Goal: Task Accomplishment & Management: Use online tool/utility

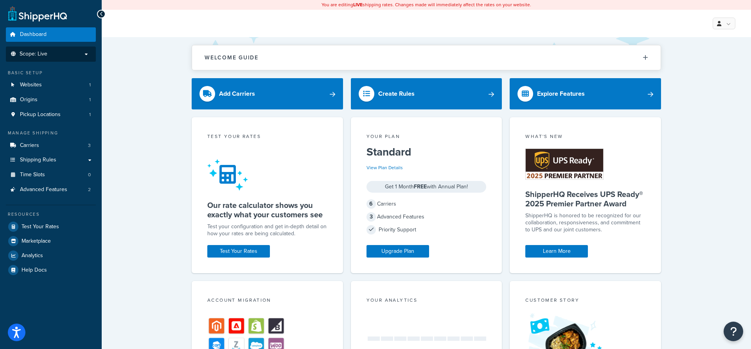
click at [79, 54] on p "Scope: Live" at bounding box center [50, 54] width 83 height 7
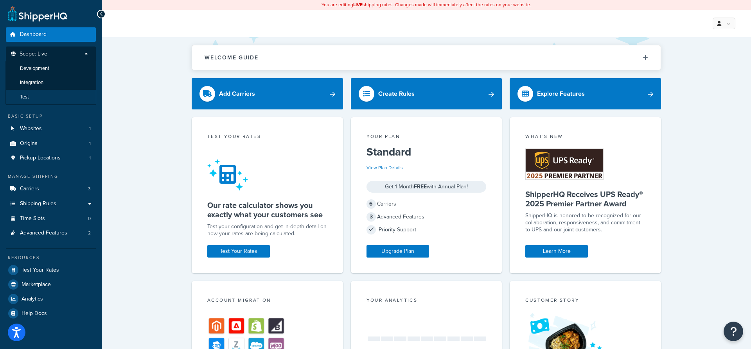
click at [47, 100] on li "Test" at bounding box center [50, 97] width 91 height 14
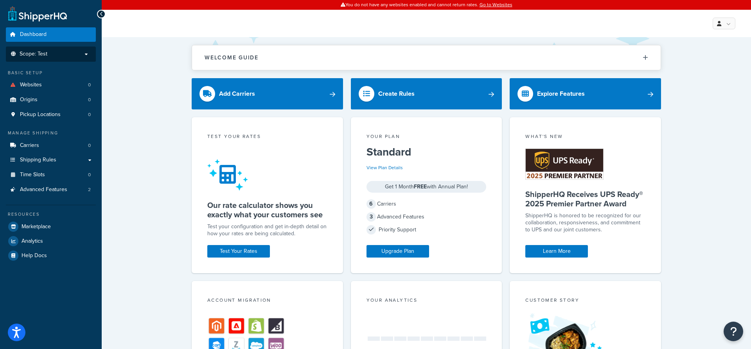
click at [79, 54] on p "Scope: Test" at bounding box center [50, 54] width 83 height 7
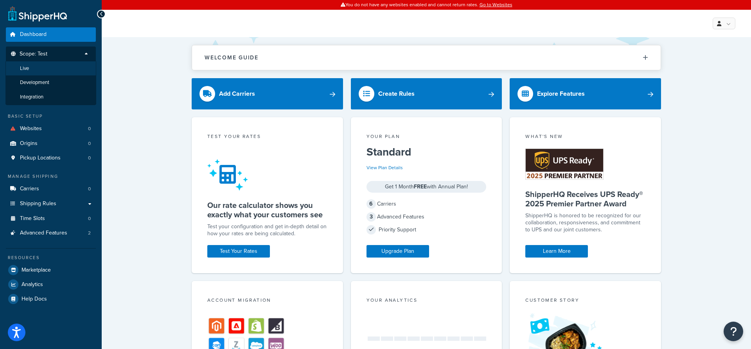
click at [52, 68] on li "Live" at bounding box center [50, 68] width 91 height 14
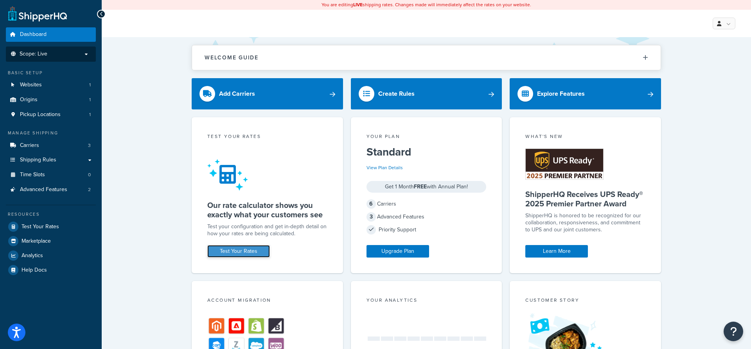
click at [246, 251] on link "Test Your Rates" at bounding box center [238, 251] width 63 height 13
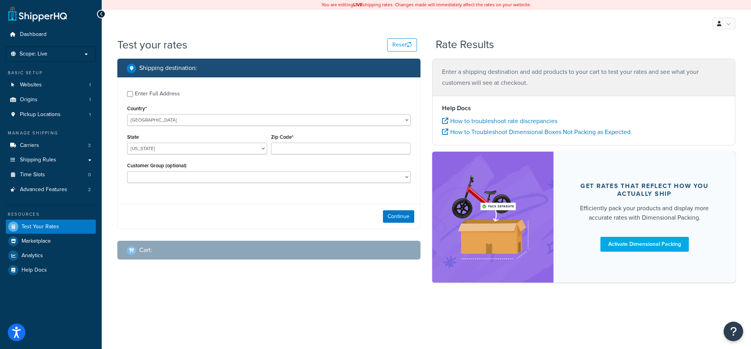
click at [153, 96] on div "Enter Full Address" at bounding box center [157, 93] width 45 height 11
click at [133, 96] on input "Enter Full Address" at bounding box center [130, 94] width 6 height 6
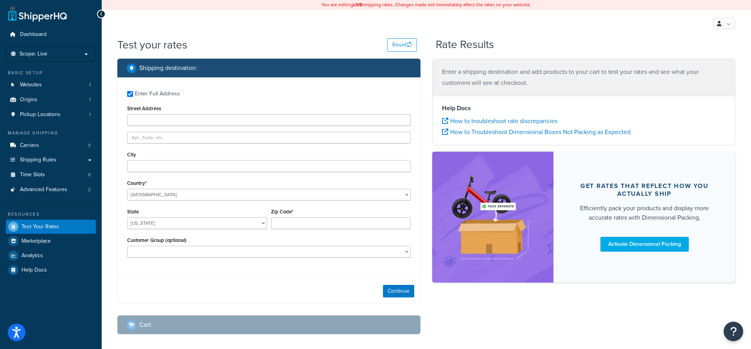
click at [159, 95] on div "Enter Full Address" at bounding box center [157, 93] width 45 height 11
click at [133, 95] on input "Enter Full Address" at bounding box center [130, 94] width 6 height 6
checkbox input "false"
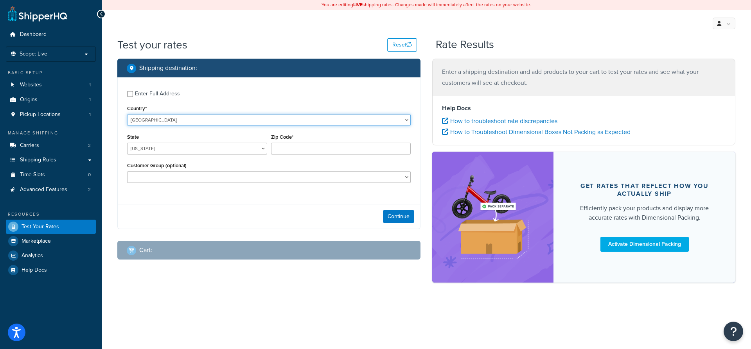
click at [127, 114] on select "United States United Kingdom Afghanistan Åland Islands Albania Algeria American…" at bounding box center [269, 120] width 284 height 12
select select "GB"
click option "United Kingdom" at bounding box center [0, 0] width 0 height 0
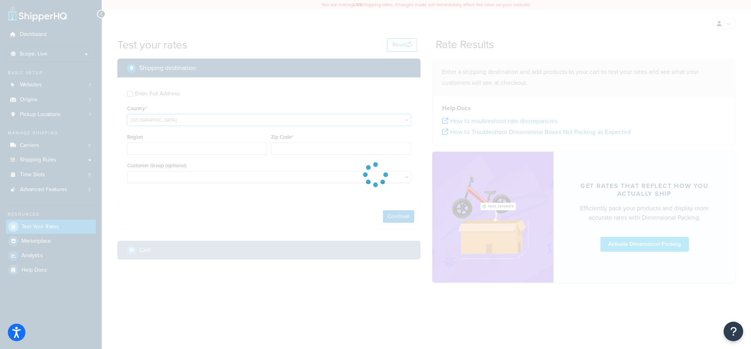
type input "AL"
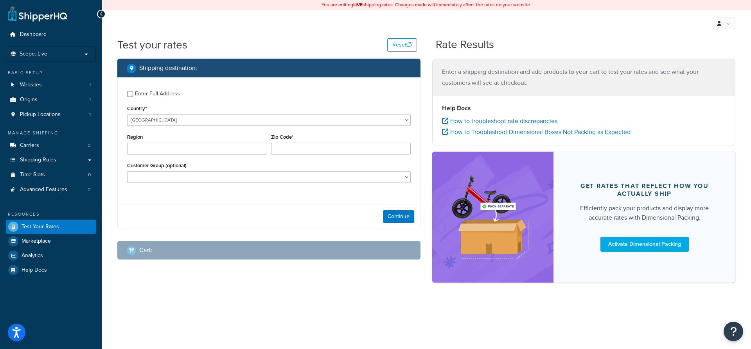
click at [175, 156] on div "Region" at bounding box center [197, 146] width 144 height 29
click at [175, 153] on input "Region" at bounding box center [197, 149] width 140 height 12
type input "SS7 4AF"
click at [127, 171] on select "Logged In Not Logged in Retail Wholesale" at bounding box center [269, 177] width 284 height 12
select select "Logged In"
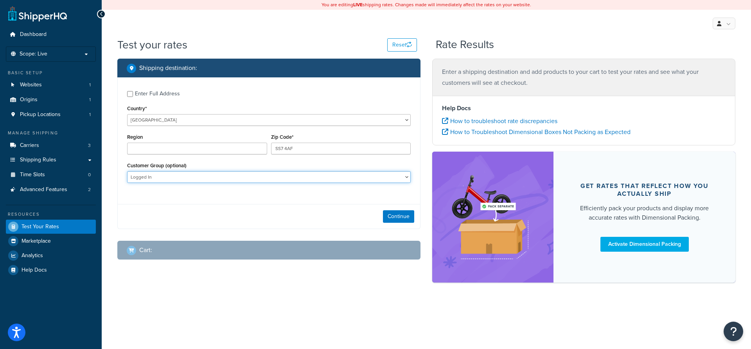
click option "Logged In" at bounding box center [0, 0] width 0 height 0
click at [400, 215] on button "Continue" at bounding box center [398, 216] width 31 height 13
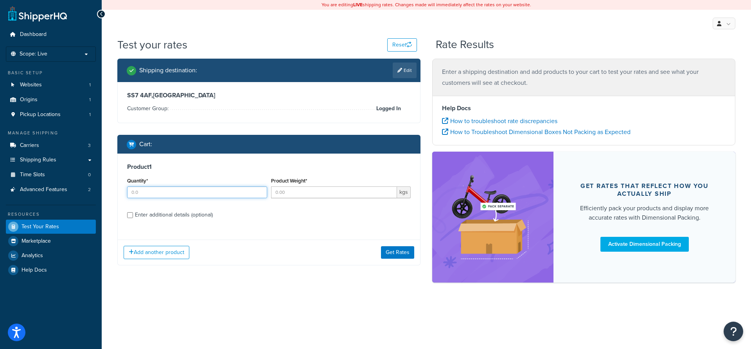
click at [151, 194] on input "Quantity*" at bounding box center [197, 193] width 140 height 12
type input "1"
click at [309, 197] on input "Product Weight*" at bounding box center [334, 193] width 126 height 12
type input "6.75"
click at [397, 252] on button "Get Rates" at bounding box center [397, 252] width 33 height 13
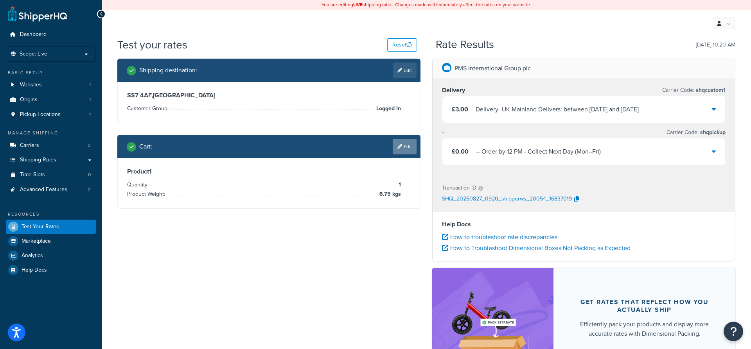
click at [410, 152] on link "Edit" at bounding box center [405, 147] width 24 height 16
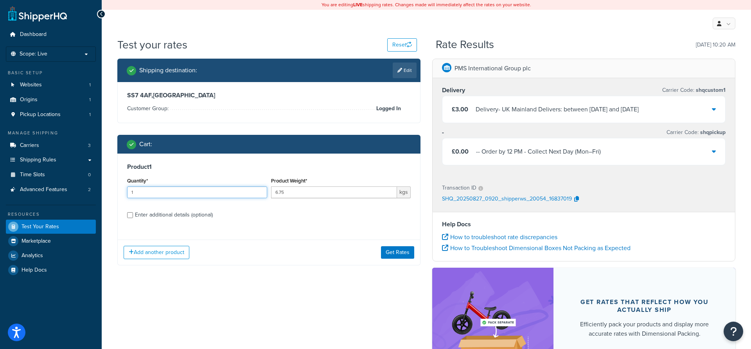
drag, startPoint x: 138, startPoint y: 193, endPoint x: 112, endPoint y: 192, distance: 25.8
click at [127, 192] on input "1" at bounding box center [197, 193] width 140 height 12
type input "10"
click at [390, 253] on button "Get Rates" at bounding box center [397, 252] width 33 height 13
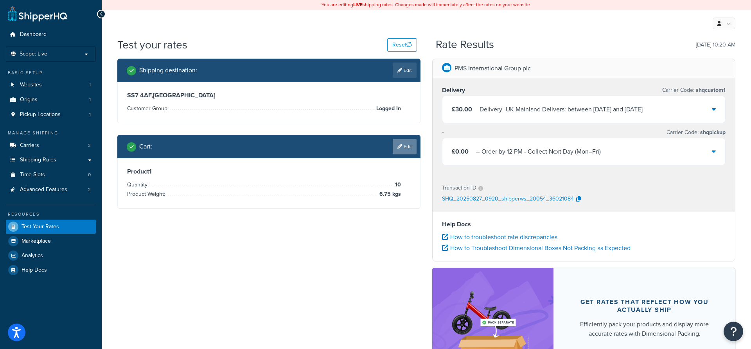
click at [403, 149] on link "Edit" at bounding box center [405, 147] width 24 height 16
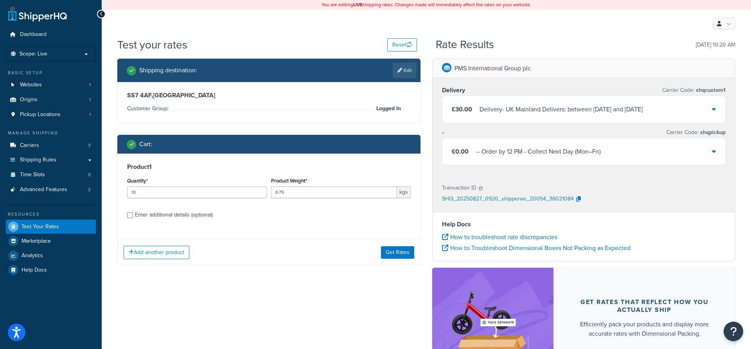
click at [177, 216] on div "Enter additional details (optional)" at bounding box center [174, 215] width 78 height 11
click at [133, 216] on input "Enter additional details (optional)" at bounding box center [130, 215] width 6 height 6
checkbox input "true"
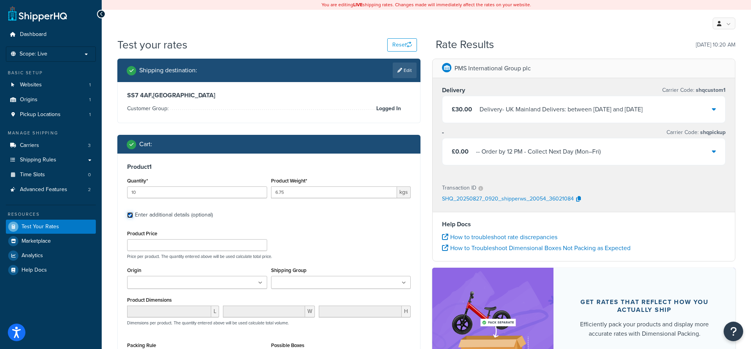
scroll to position [40, 0]
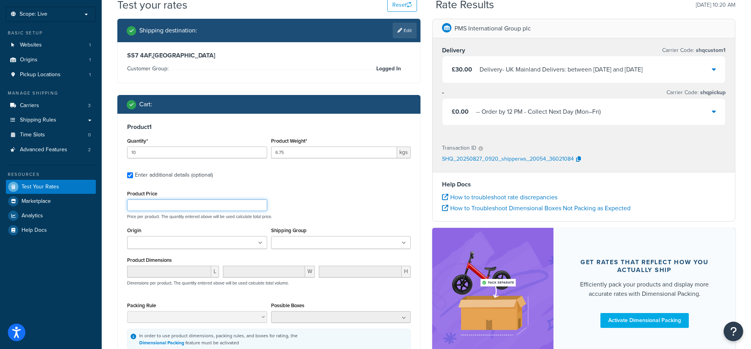
click at [162, 208] on input "Product Price" at bounding box center [197, 206] width 140 height 12
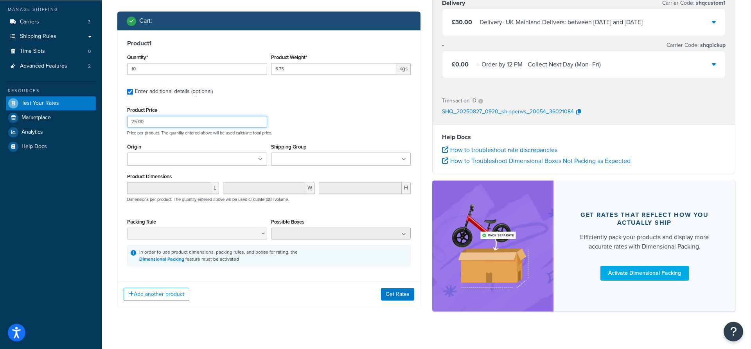
scroll to position [134, 0]
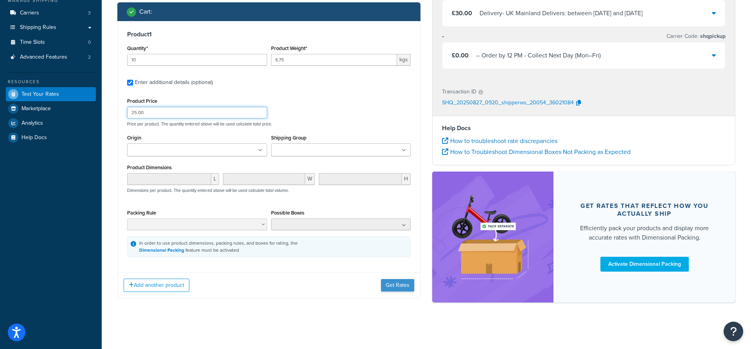
type input "25.00"
click at [395, 286] on button "Get Rates" at bounding box center [397, 285] width 33 height 13
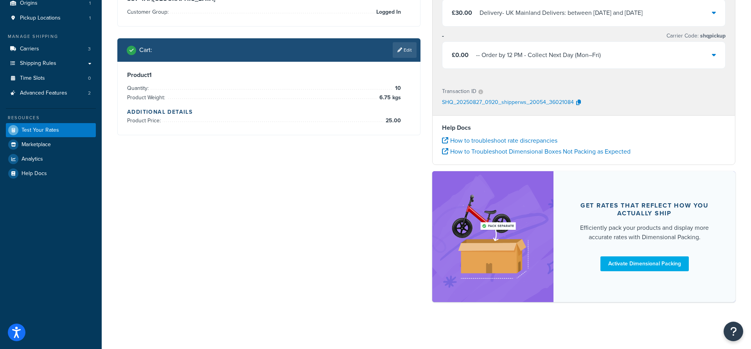
scroll to position [0, 0]
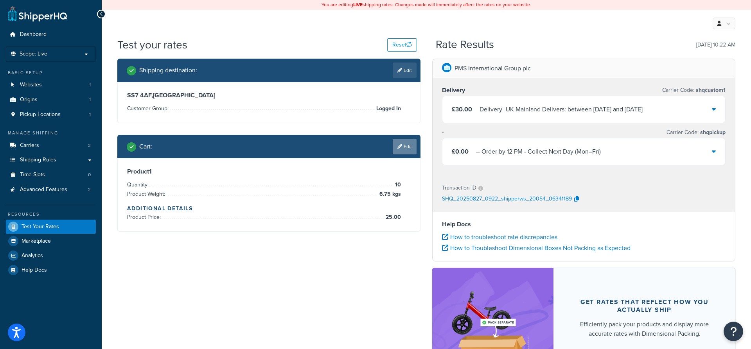
click at [408, 145] on link "Edit" at bounding box center [405, 147] width 24 height 16
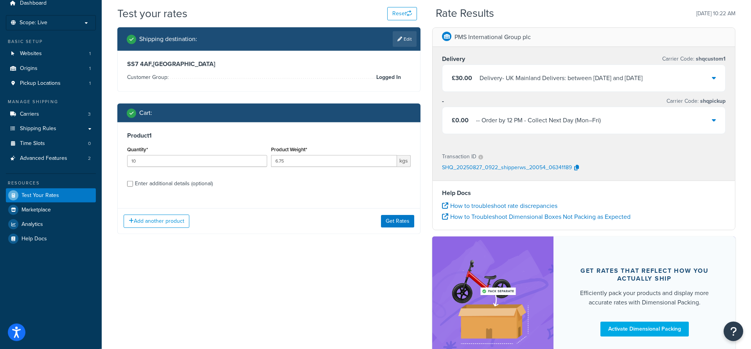
scroll to position [80, 0]
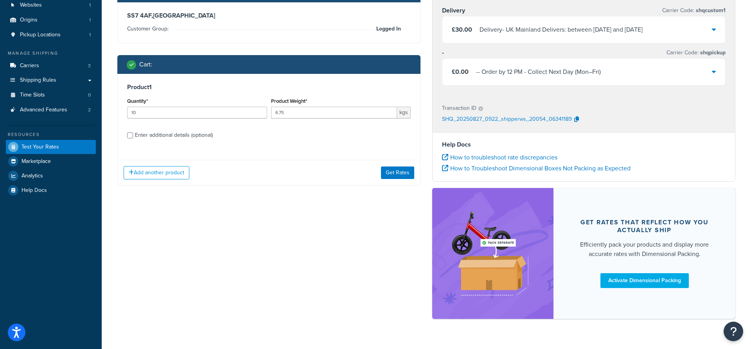
click at [182, 138] on div "Enter additional details (optional)" at bounding box center [174, 135] width 78 height 11
click at [133, 138] on input "Enter additional details (optional)" at bounding box center [130, 136] width 6 height 6
checkbox input "true"
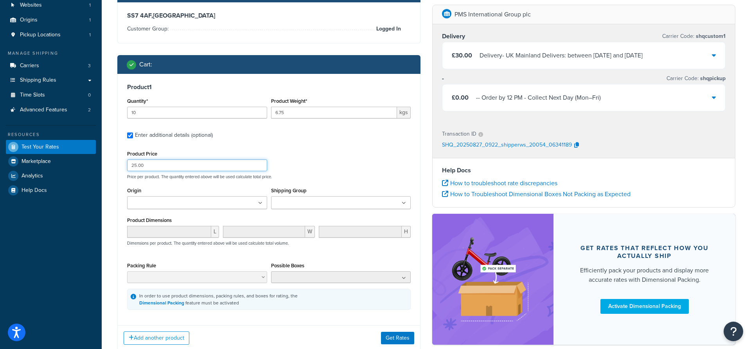
drag, startPoint x: 144, startPoint y: 166, endPoint x: 108, endPoint y: 166, distance: 36.0
click at [127, 166] on input "25.00" at bounding box center [197, 166] width 140 height 12
type input "51"
click at [396, 343] on button "Get Rates" at bounding box center [397, 338] width 33 height 13
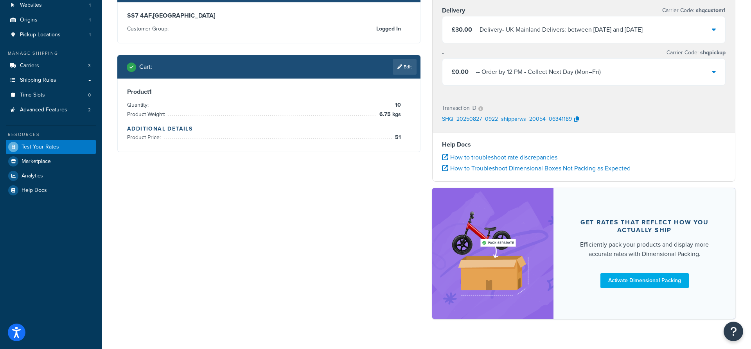
scroll to position [0, 0]
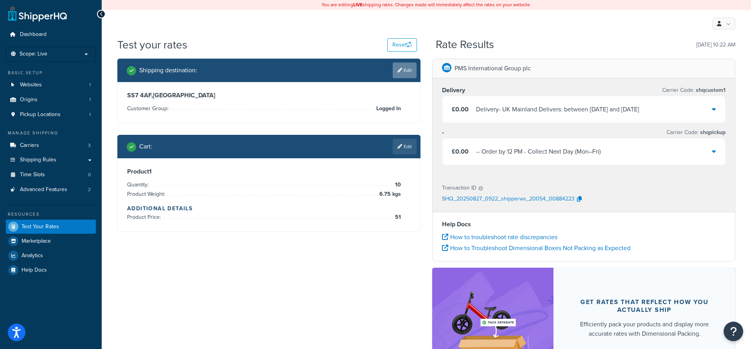
click at [401, 76] on link "Edit" at bounding box center [405, 71] width 24 height 16
select select "GB"
select select "Logged In"
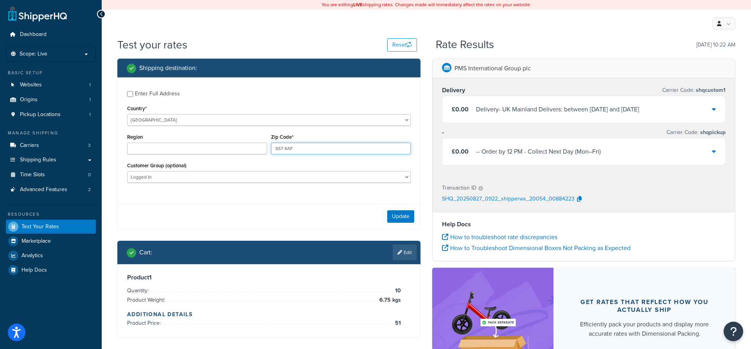
drag, startPoint x: 306, startPoint y: 149, endPoint x: 248, endPoint y: 149, distance: 57.9
click at [248, 149] on div "Region Zip Code* SS7 4AF" at bounding box center [269, 146] width 288 height 29
type input "S"
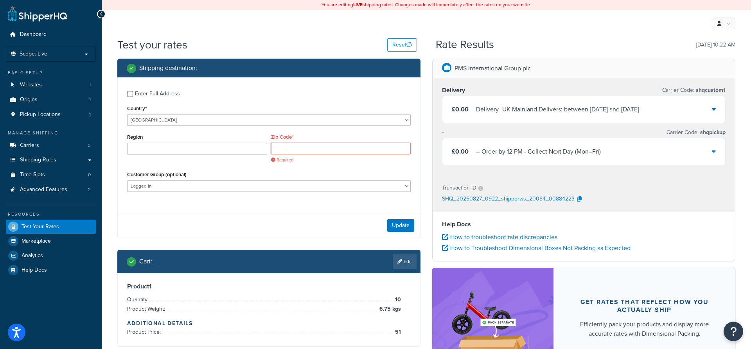
click at [303, 148] on input "Zip Code*" at bounding box center [341, 149] width 140 height 12
click at [294, 150] on input "Zip Code*" at bounding box center [341, 149] width 140 height 12
click at [241, 149] on input "Region" at bounding box center [197, 149] width 140 height 12
click at [293, 149] on input "Zip Code*" at bounding box center [341, 149] width 140 height 12
click at [223, 149] on input "Region" at bounding box center [197, 149] width 140 height 12
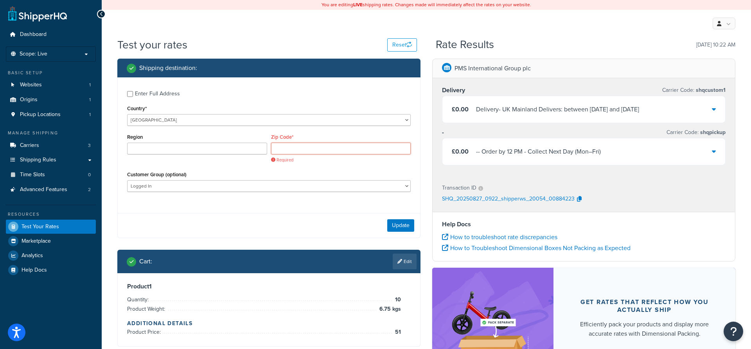
click at [285, 150] on input "Zip Code*" at bounding box center [341, 149] width 140 height 12
paste input "IV47 8SE"
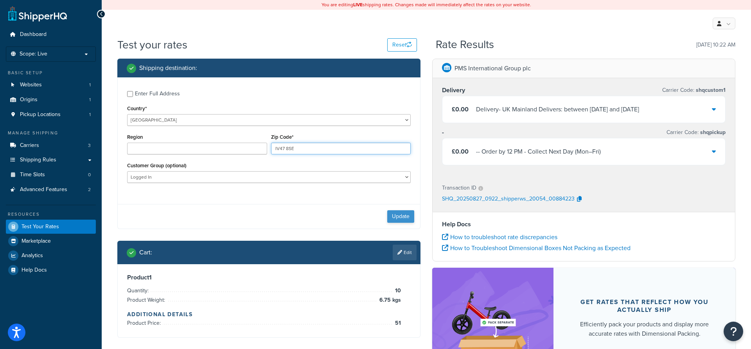
type input "IV47 8SE"
click at [404, 214] on button "Update" at bounding box center [400, 216] width 27 height 13
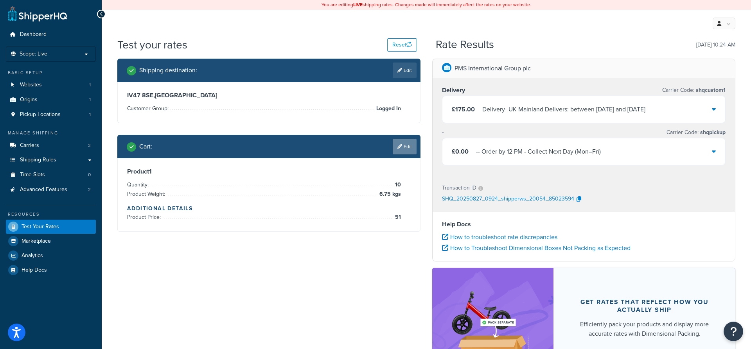
click at [406, 149] on link "Edit" at bounding box center [405, 147] width 24 height 16
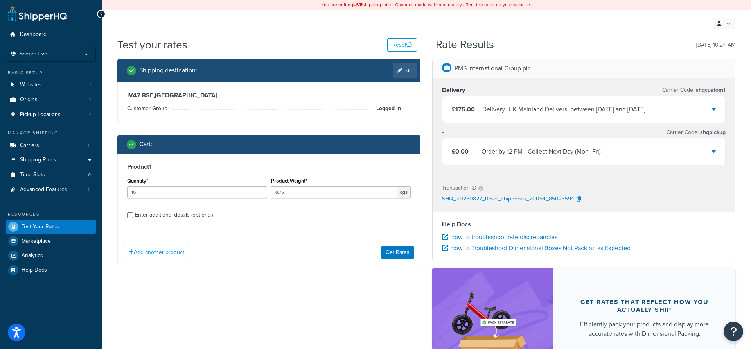
click at [142, 216] on div "Enter additional details (optional)" at bounding box center [174, 215] width 78 height 11
click at [133, 216] on input "Enter additional details (optional)" at bounding box center [130, 215] width 6 height 6
checkbox input "true"
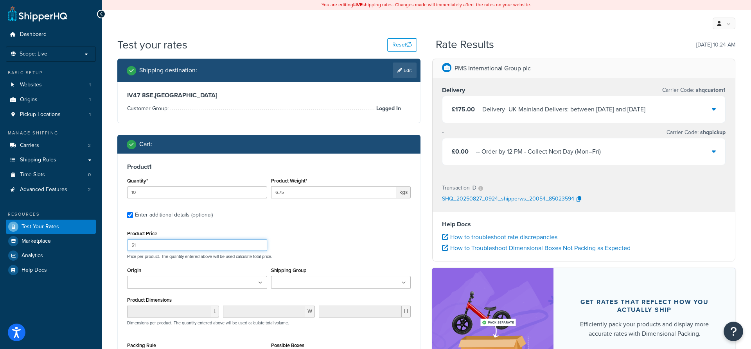
drag, startPoint x: 142, startPoint y: 250, endPoint x: 124, endPoint y: 247, distance: 18.2
click at [127, 247] on input "51" at bounding box center [197, 245] width 140 height 12
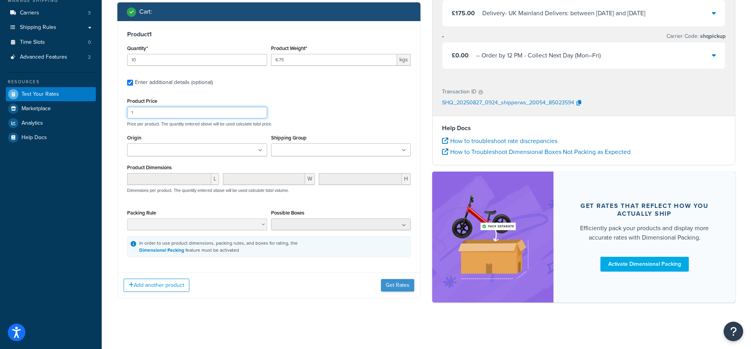
type input "1"
click at [391, 284] on button "Get Rates" at bounding box center [397, 285] width 33 height 13
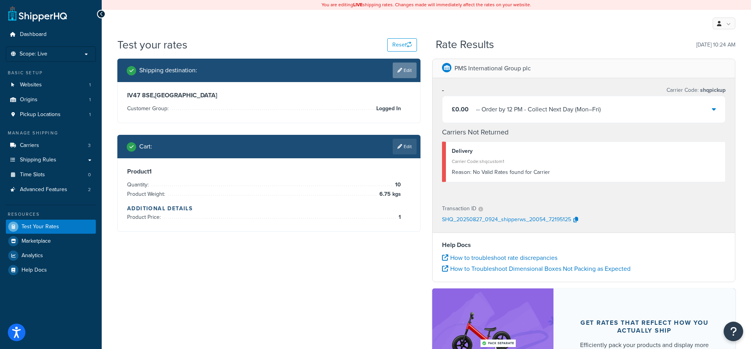
click at [404, 76] on link "Edit" at bounding box center [405, 71] width 24 height 16
select select "GB"
select select "Logged In"
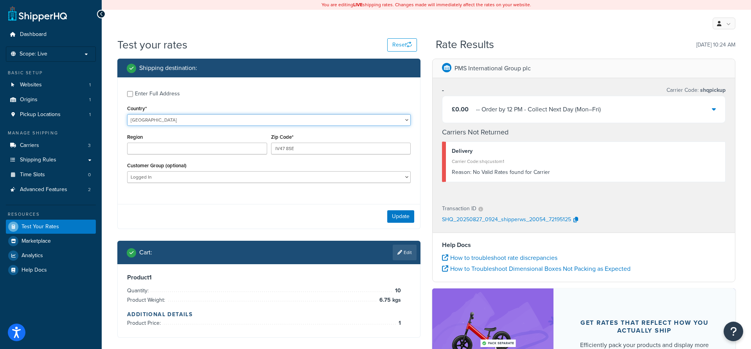
click at [127, 114] on select "United States United Kingdom Afghanistan Åland Islands Albania Algeria American…" at bounding box center [269, 120] width 284 height 12
click option "Comoros" at bounding box center [0, 0] width 0 height 0
click at [127, 114] on select "United States United Kingdom Afghanistan Åland Islands Albania Algeria American…" at bounding box center [269, 120] width 284 height 12
click option "[GEOGRAPHIC_DATA]" at bounding box center [0, 0] width 0 height 0
click at [127, 114] on select "United States United Kingdom Afghanistan Åland Islands Albania Algeria American…" at bounding box center [269, 120] width 284 height 12
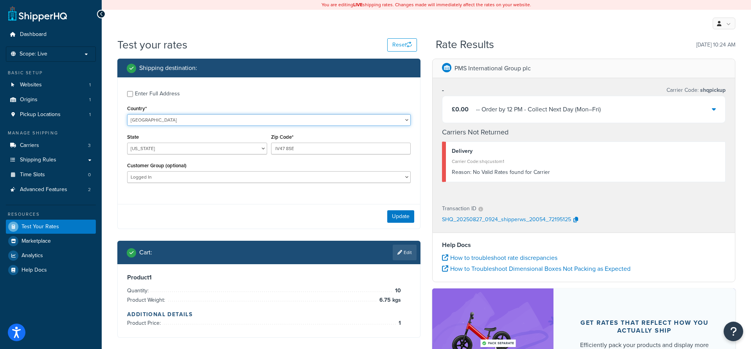
select select "GB"
click option "[GEOGRAPHIC_DATA]" at bounding box center [0, 0] width 0 height 0
drag, startPoint x: 300, startPoint y: 151, endPoint x: 259, endPoint y: 149, distance: 41.1
click at [271, 149] on input "IV47 8SE" at bounding box center [341, 149] width 140 height 12
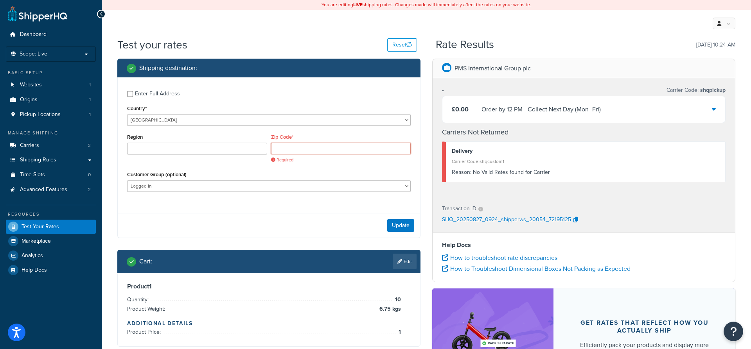
click at [289, 149] on input "Zip Code*" at bounding box center [341, 149] width 140 height 12
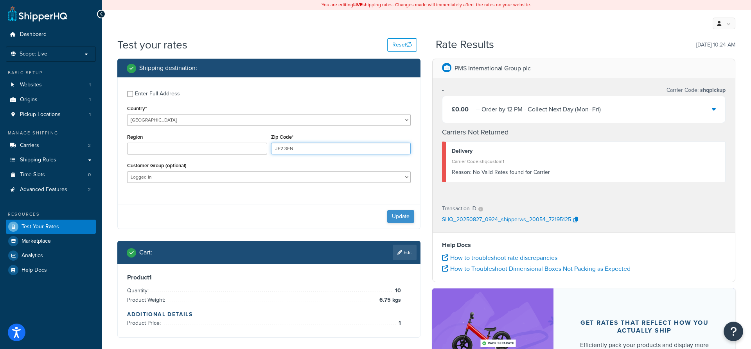
type input "JE2 3FN"
click at [401, 218] on button "Update" at bounding box center [400, 216] width 27 height 13
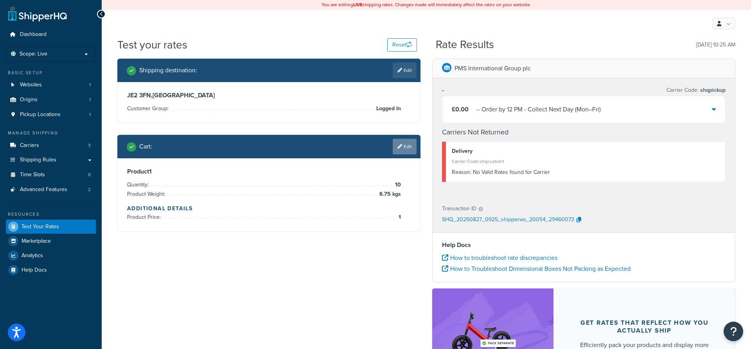
click at [402, 152] on link "Edit" at bounding box center [405, 147] width 24 height 16
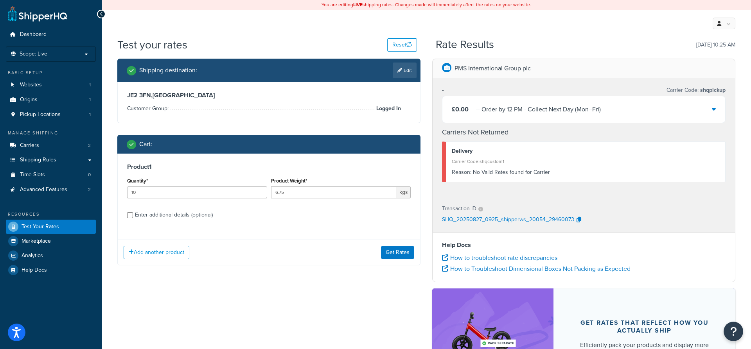
click at [144, 217] on div "Enter additional details (optional)" at bounding box center [174, 215] width 78 height 11
click at [133, 217] on input "Enter additional details (optional)" at bounding box center [130, 215] width 6 height 6
checkbox input "true"
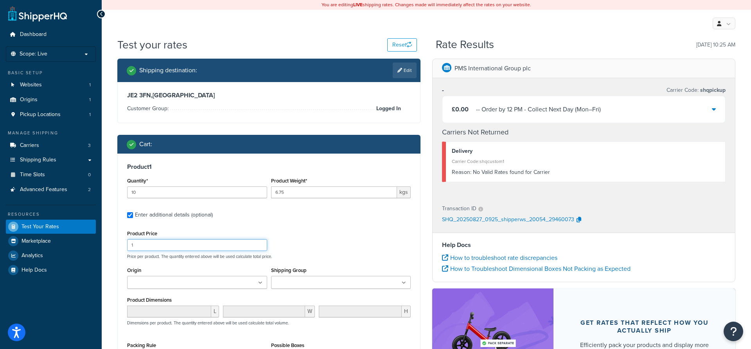
drag, startPoint x: 140, startPoint y: 246, endPoint x: 118, endPoint y: 247, distance: 22.4
click at [127, 247] on input "1" at bounding box center [197, 245] width 140 height 12
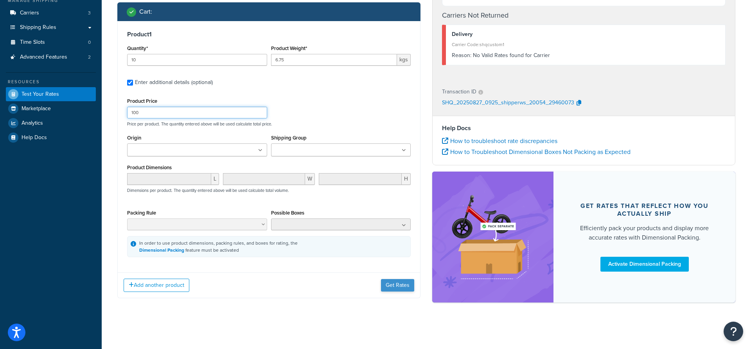
type input "100"
click at [400, 285] on button "Get Rates" at bounding box center [397, 285] width 33 height 13
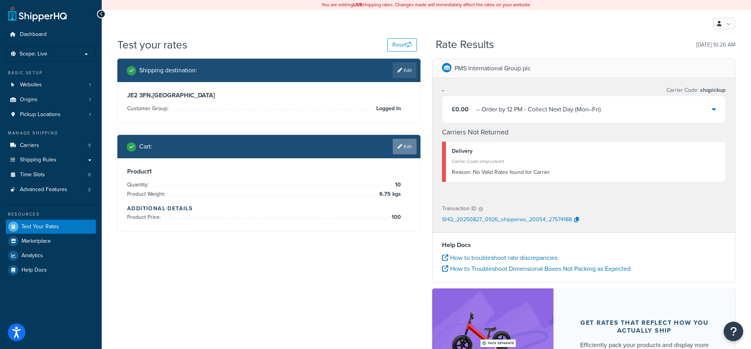
click at [403, 151] on link "Edit" at bounding box center [405, 147] width 24 height 16
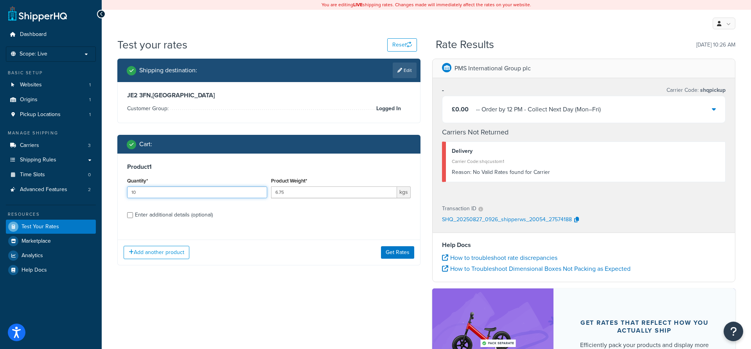
drag, startPoint x: 141, startPoint y: 194, endPoint x: 117, endPoint y: 192, distance: 24.3
click at [127, 192] on input "10" at bounding box center [197, 193] width 140 height 12
type input "100"
drag, startPoint x: 385, startPoint y: 243, endPoint x: 393, endPoint y: 254, distance: 13.5
click at [385, 245] on div "Add another product Get Rates" at bounding box center [269, 252] width 302 height 25
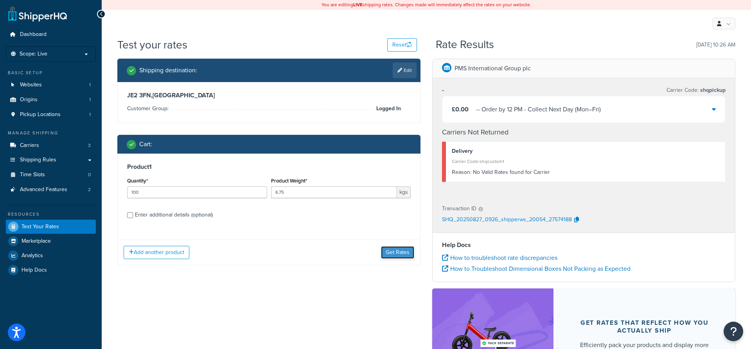
click at [393, 254] on button "Get Rates" at bounding box center [397, 252] width 33 height 13
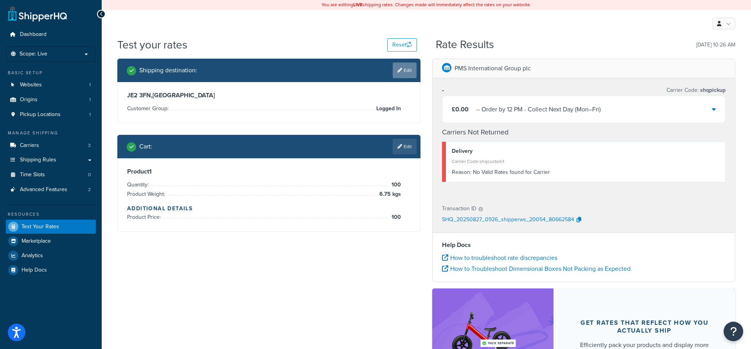
click at [398, 73] on icon at bounding box center [400, 70] width 5 height 5
select select "GB"
select select "Logged In"
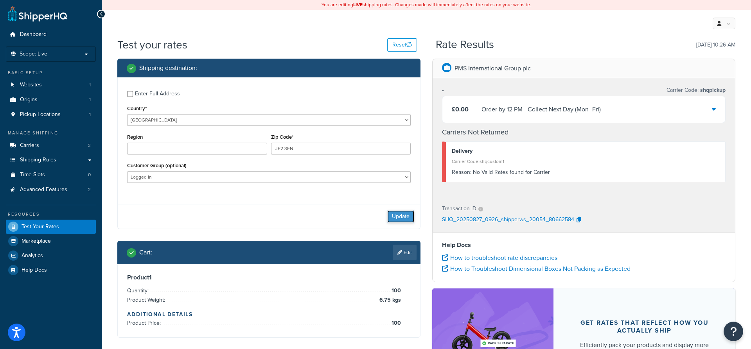
click at [401, 216] on button "Update" at bounding box center [400, 216] width 27 height 13
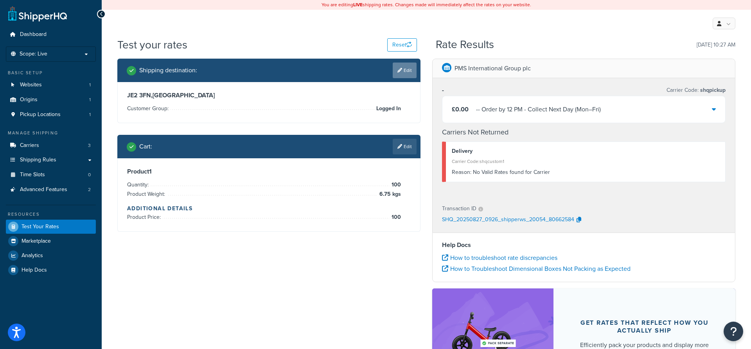
click at [404, 72] on link "Edit" at bounding box center [405, 71] width 24 height 16
select select "GB"
select select "Logged In"
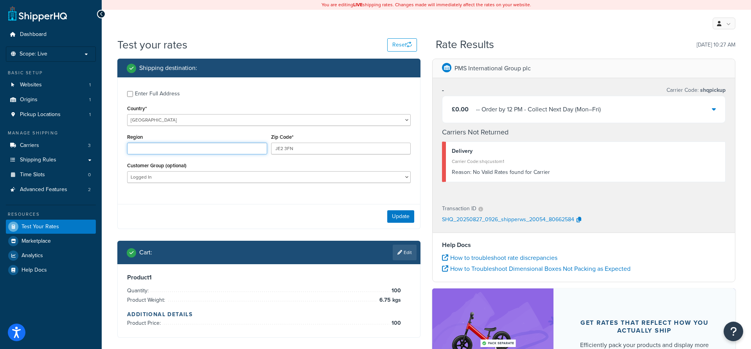
click at [163, 154] on input "Region" at bounding box center [197, 149] width 140 height 12
click at [397, 214] on button "Update" at bounding box center [400, 216] width 27 height 13
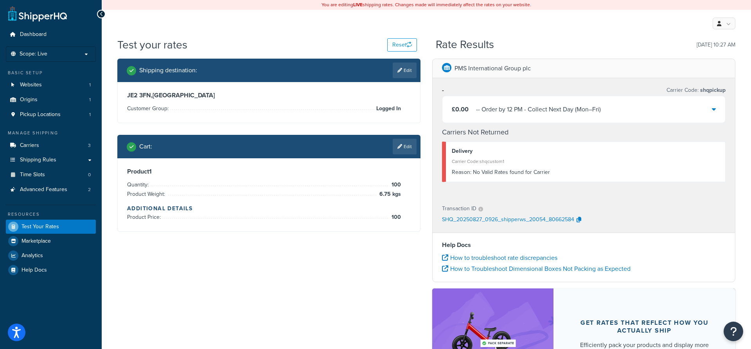
click at [400, 80] on div "Shipping destination : Edit" at bounding box center [268, 70] width 303 height 23
click at [392, 78] on div "Shipping destination : Edit" at bounding box center [272, 71] width 290 height 16
click at [399, 75] on link "Edit" at bounding box center [405, 71] width 24 height 16
select select "GB"
select select "Logged In"
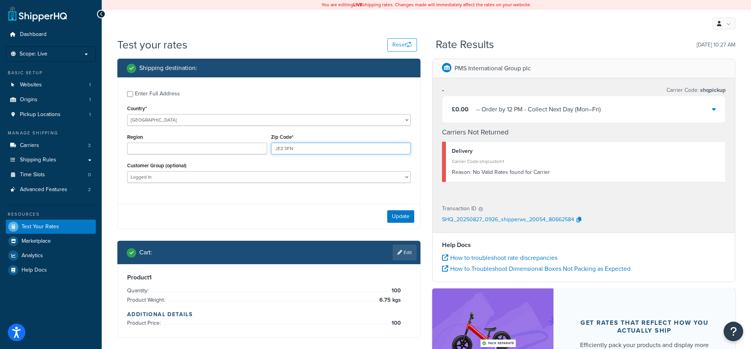
drag, startPoint x: 294, startPoint y: 147, endPoint x: 255, endPoint y: 147, distance: 39.5
click at [255, 147] on div "Region Zip Code* JE2 3FN" at bounding box center [269, 146] width 288 height 29
type input "GY9 3UF"
click at [397, 216] on button "Update" at bounding box center [400, 216] width 27 height 13
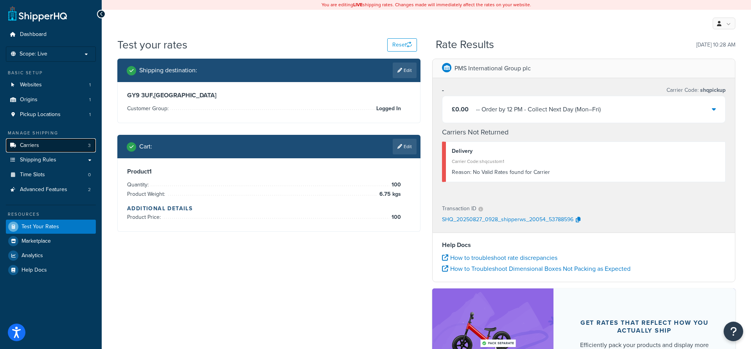
click at [25, 150] on link "Carriers 3" at bounding box center [51, 146] width 90 height 14
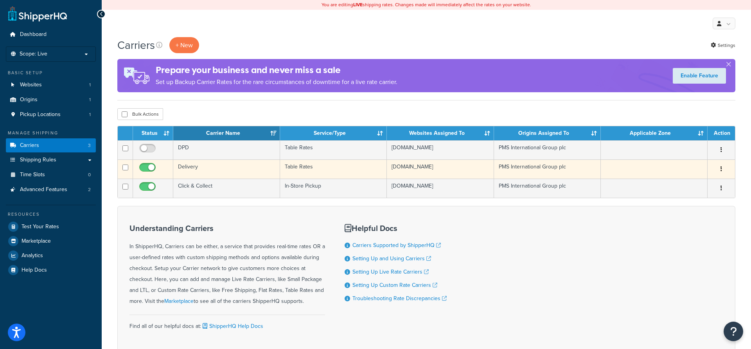
click at [720, 170] on button "button" at bounding box center [721, 169] width 11 height 13
click at [682, 182] on link "Edit" at bounding box center [690, 186] width 62 height 16
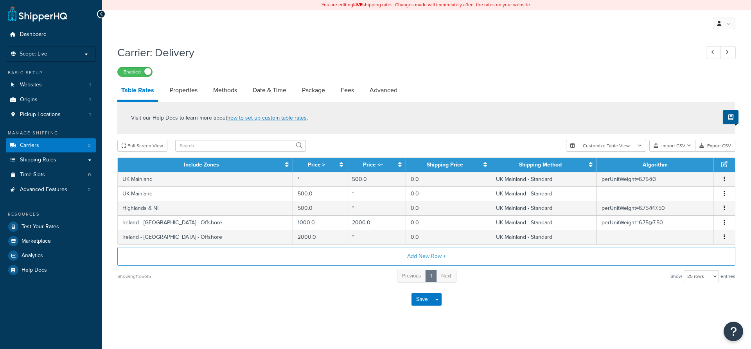
select select "25"
click at [75, 159] on link "Shipping Rules" at bounding box center [51, 160] width 90 height 14
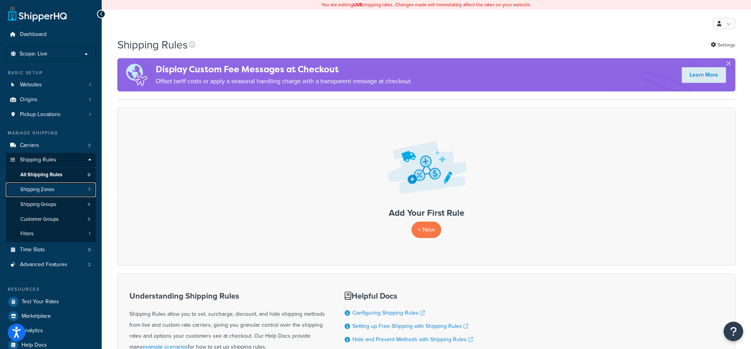
click at [53, 192] on span "Shipping Zones" at bounding box center [37, 190] width 34 height 7
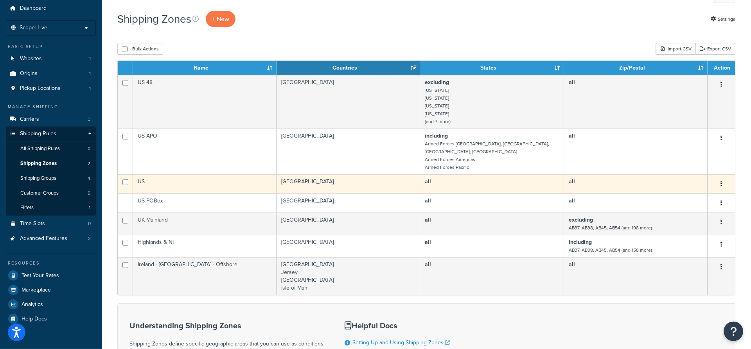
scroll to position [40, 0]
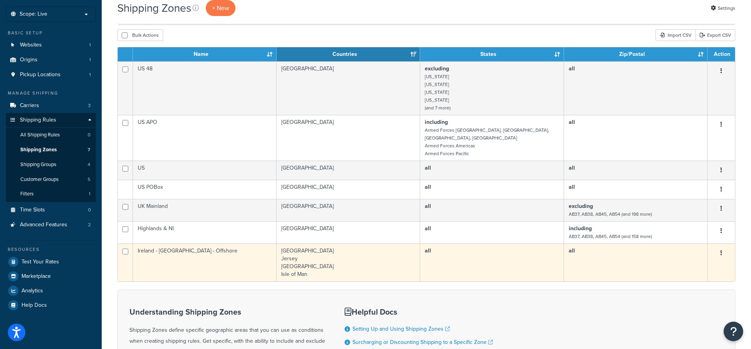
click at [722, 250] on icon "button" at bounding box center [722, 252] width 2 height 5
click at [689, 262] on link "Edit" at bounding box center [690, 263] width 62 height 16
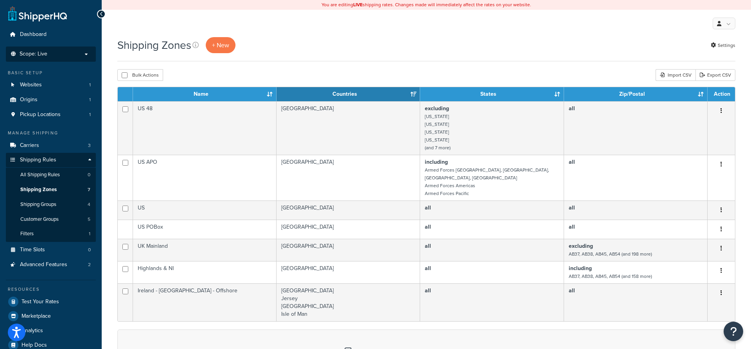
click at [73, 58] on li "Scope: Live Development Integration Test" at bounding box center [51, 54] width 90 height 15
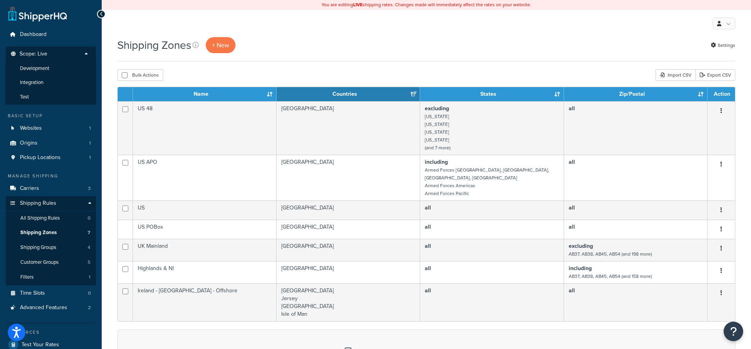
click at [113, 34] on div "My Profile Billing Global Settings Contact Us Logout" at bounding box center [426, 23] width 649 height 27
click at [51, 41] on link "Dashboard" at bounding box center [51, 34] width 90 height 14
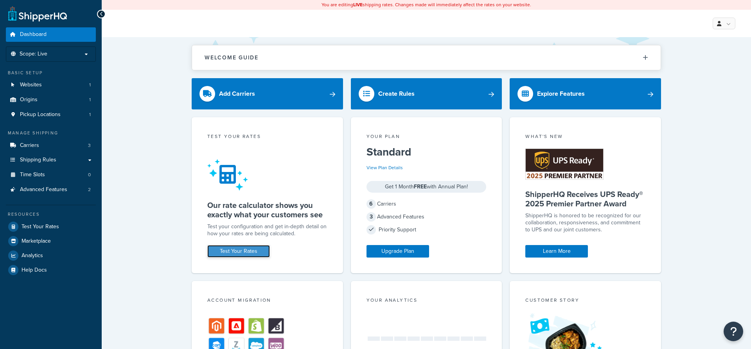
click at [251, 255] on link "Test Your Rates" at bounding box center [238, 251] width 63 height 13
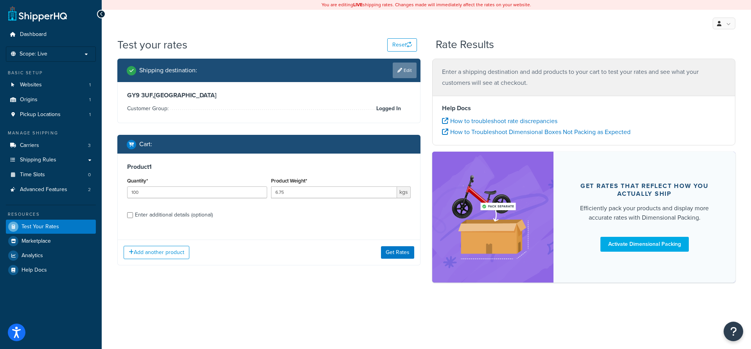
click at [409, 74] on link "Edit" at bounding box center [405, 71] width 24 height 16
select select "GB"
select select "Logged In"
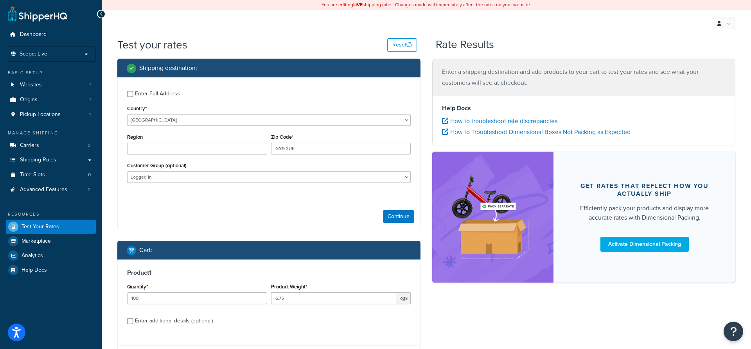
click at [146, 95] on div "Enter Full Address" at bounding box center [157, 93] width 45 height 11
click at [133, 95] on input "Enter Full Address" at bounding box center [130, 94] width 6 height 6
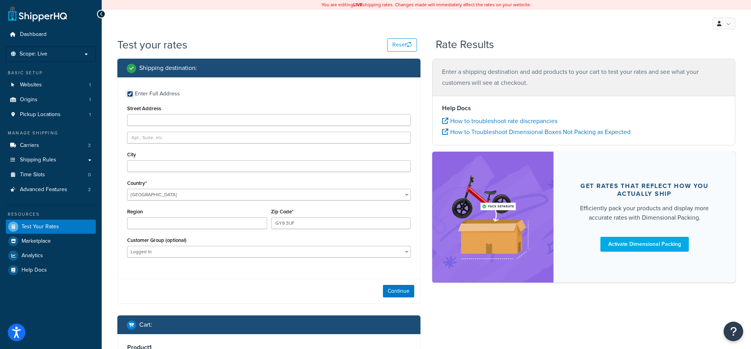
click at [131, 94] on input "Enter Full Address" at bounding box center [130, 94] width 6 height 6
checkbox input "false"
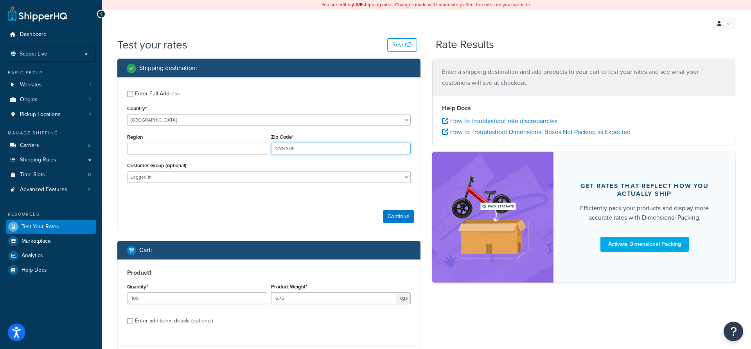
drag, startPoint x: 294, startPoint y: 149, endPoint x: 236, endPoint y: 146, distance: 58.0
click at [236, 146] on div "Region Zip Code* GY9 3UF" at bounding box center [269, 146] width 288 height 29
paste input "D04 K7X4"
drag, startPoint x: 322, startPoint y: 151, endPoint x: 235, endPoint y: 146, distance: 87.8
click at [271, 146] on input "GY9 3UFD04 K7X4" at bounding box center [341, 149] width 140 height 12
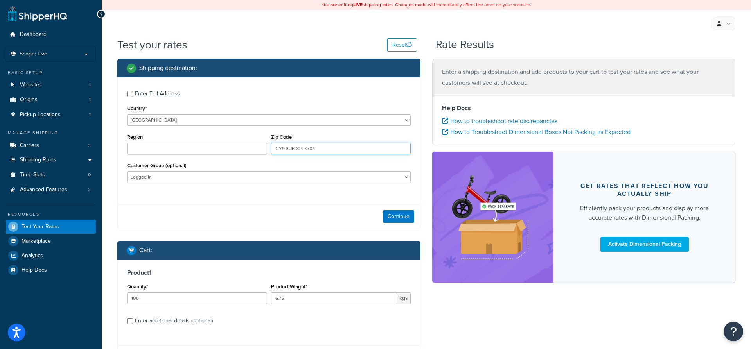
paste input "text"
type input "D04 K7X4"
click at [407, 215] on button "Continue" at bounding box center [398, 216] width 31 height 13
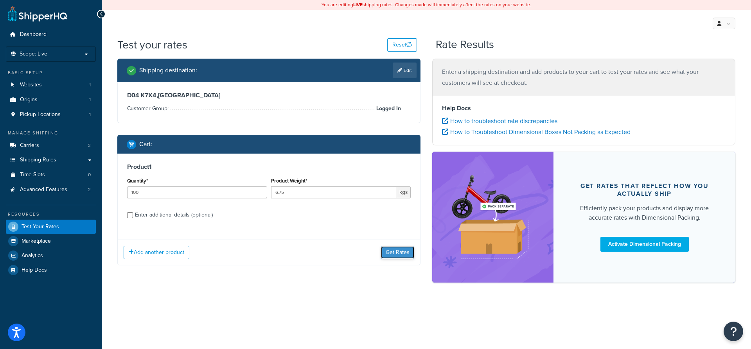
click at [400, 257] on button "Get Rates" at bounding box center [397, 252] width 33 height 13
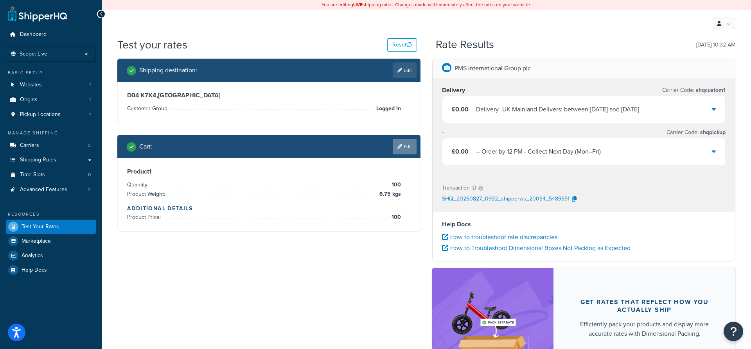
click at [410, 150] on link "Edit" at bounding box center [405, 147] width 24 height 16
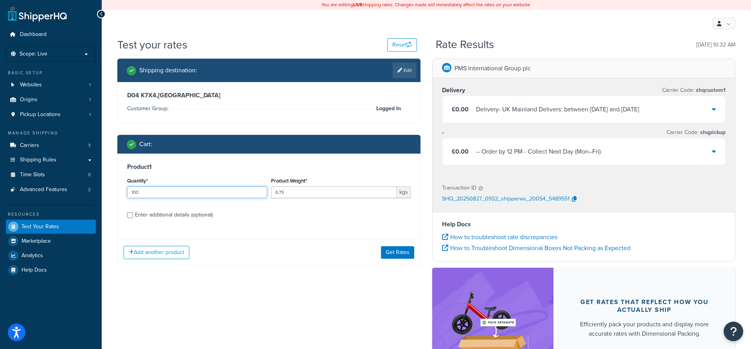
drag, startPoint x: 150, startPoint y: 194, endPoint x: 103, endPoint y: 190, distance: 47.6
click at [127, 190] on input "100" at bounding box center [197, 193] width 140 height 12
type input "10"
click at [400, 254] on button "Get Rates" at bounding box center [397, 252] width 33 height 13
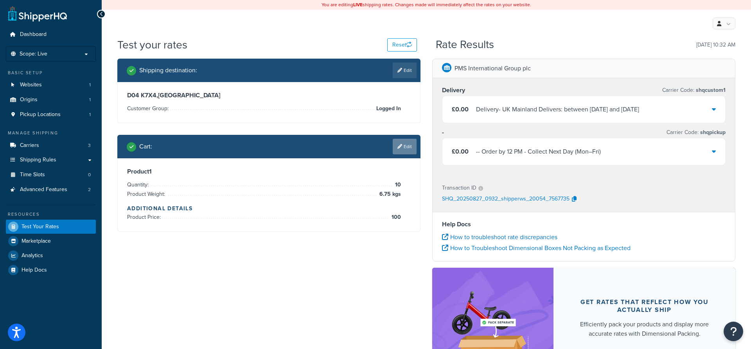
click at [403, 148] on link "Edit" at bounding box center [405, 147] width 24 height 16
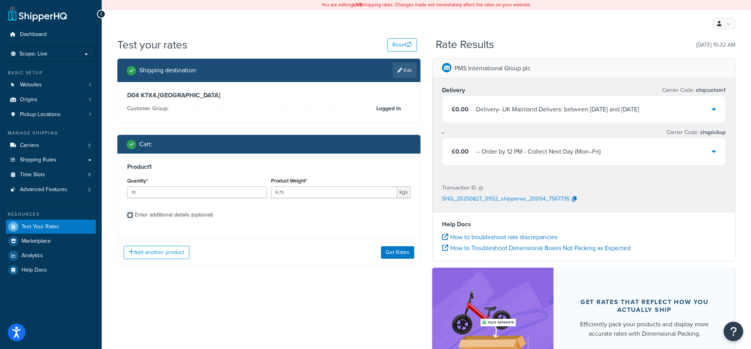
click at [132, 214] on input "Enter additional details (optional)" at bounding box center [130, 215] width 6 height 6
checkbox input "true"
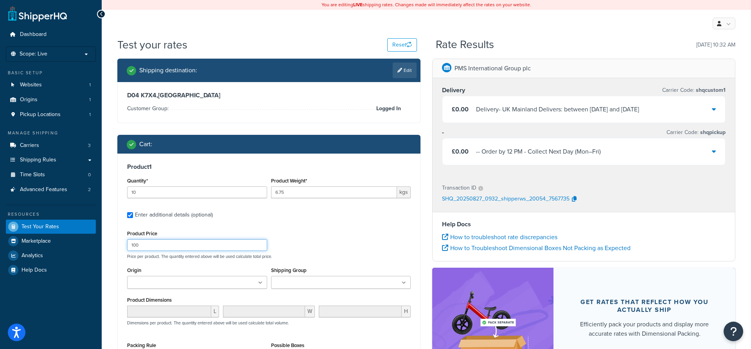
drag, startPoint x: 146, startPoint y: 245, endPoint x: 108, endPoint y: 245, distance: 38.4
click at [127, 245] on input "100" at bounding box center [197, 245] width 140 height 12
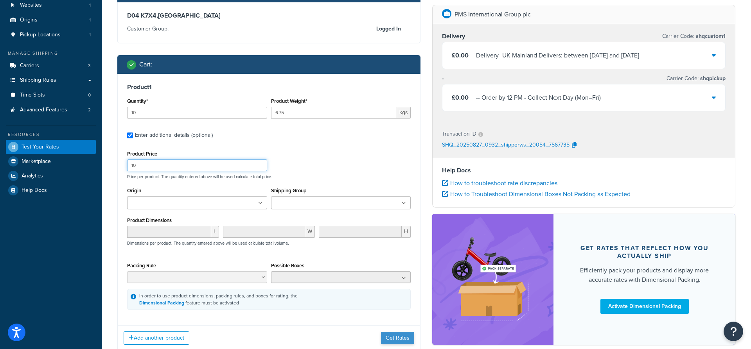
type input "10"
click at [395, 340] on button "Get Rates" at bounding box center [397, 338] width 33 height 13
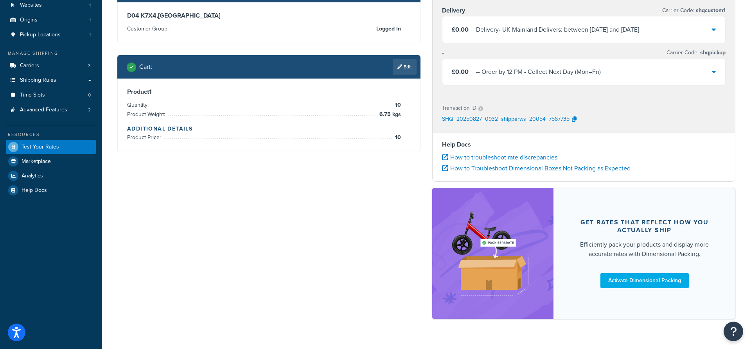
scroll to position [0, 0]
